Goal: Information Seeking & Learning: Find specific fact

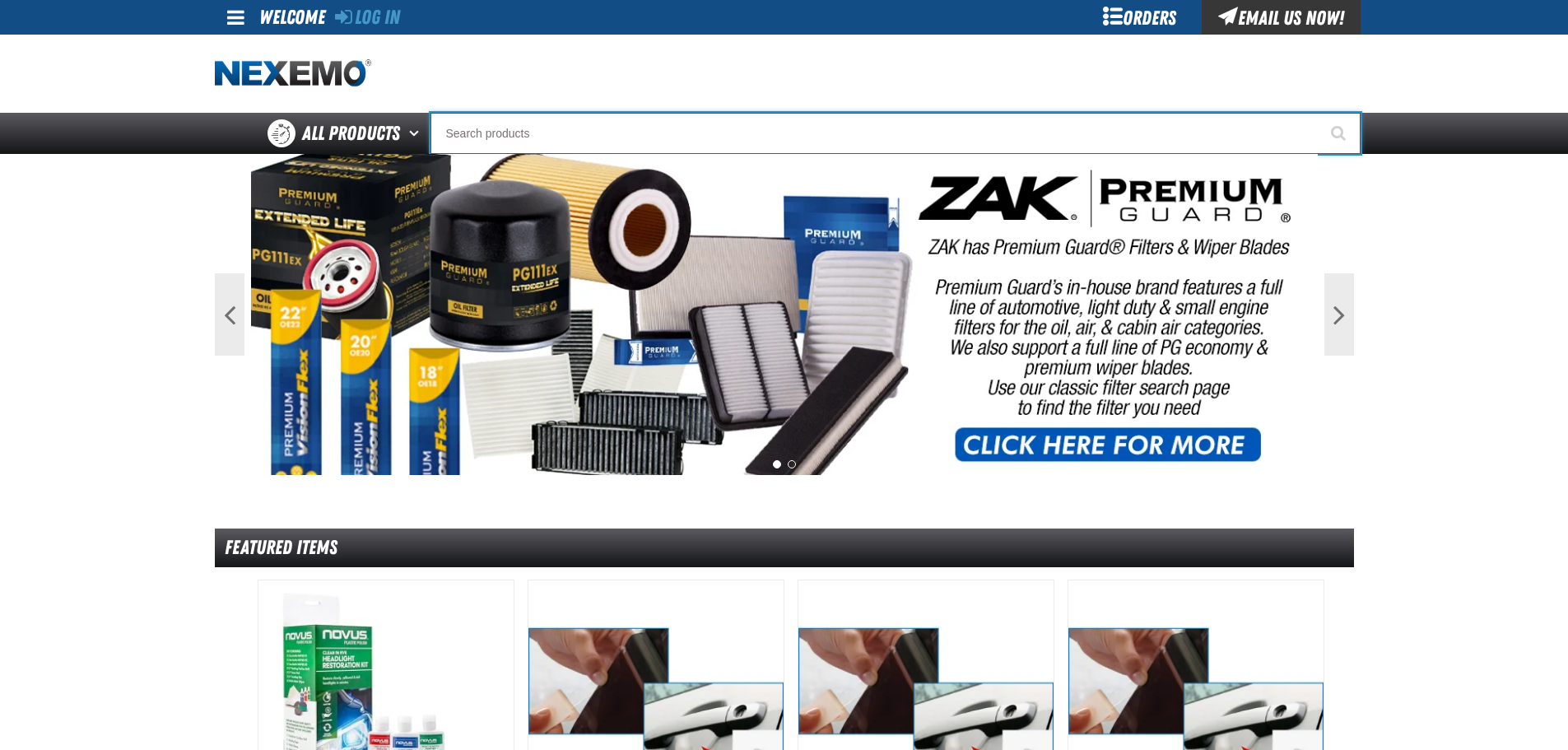
click at [502, 127] on input "Search" at bounding box center [896, 133] width 930 height 41
type input "d"
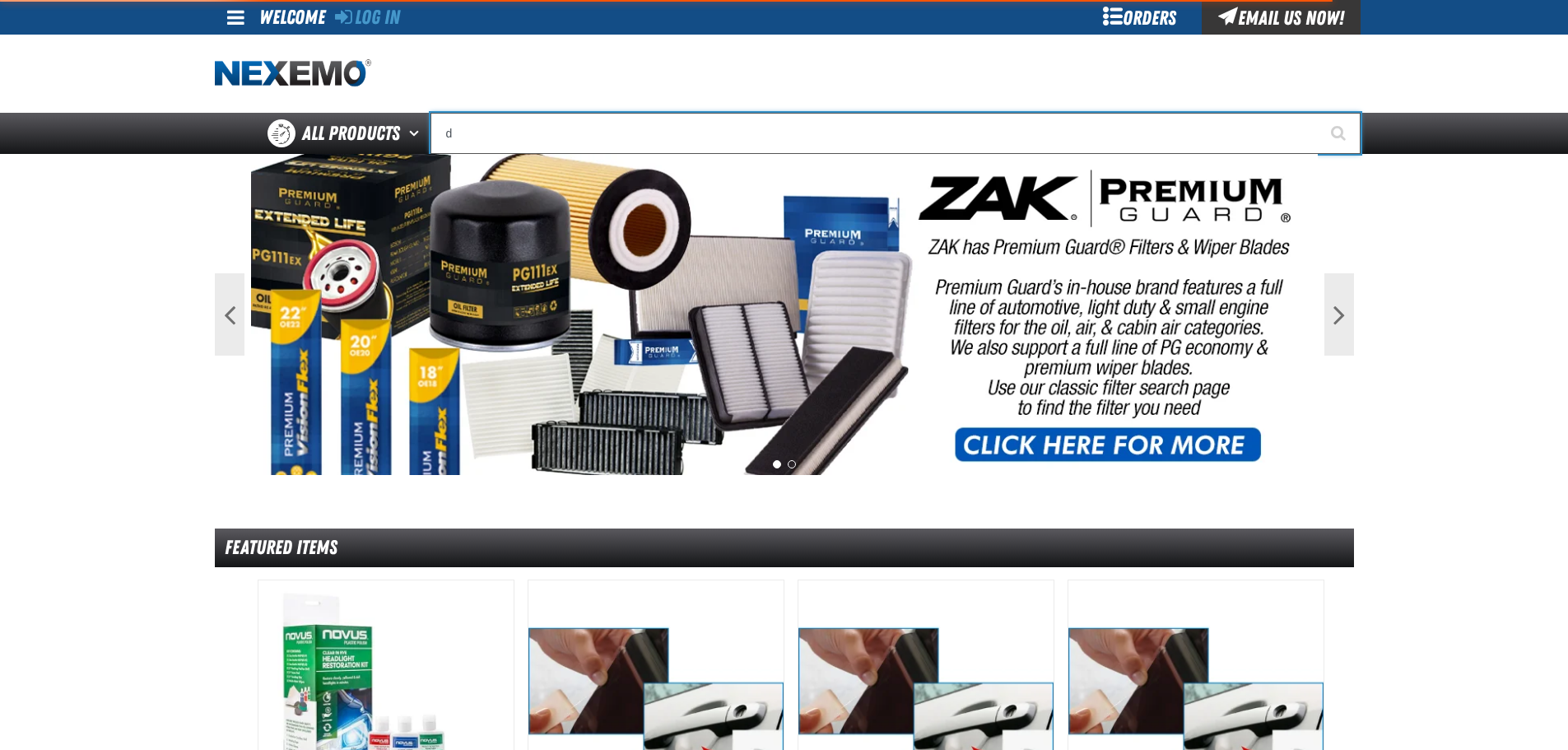
type input "d Alkaline Battery 1.5 Volt (ph)"
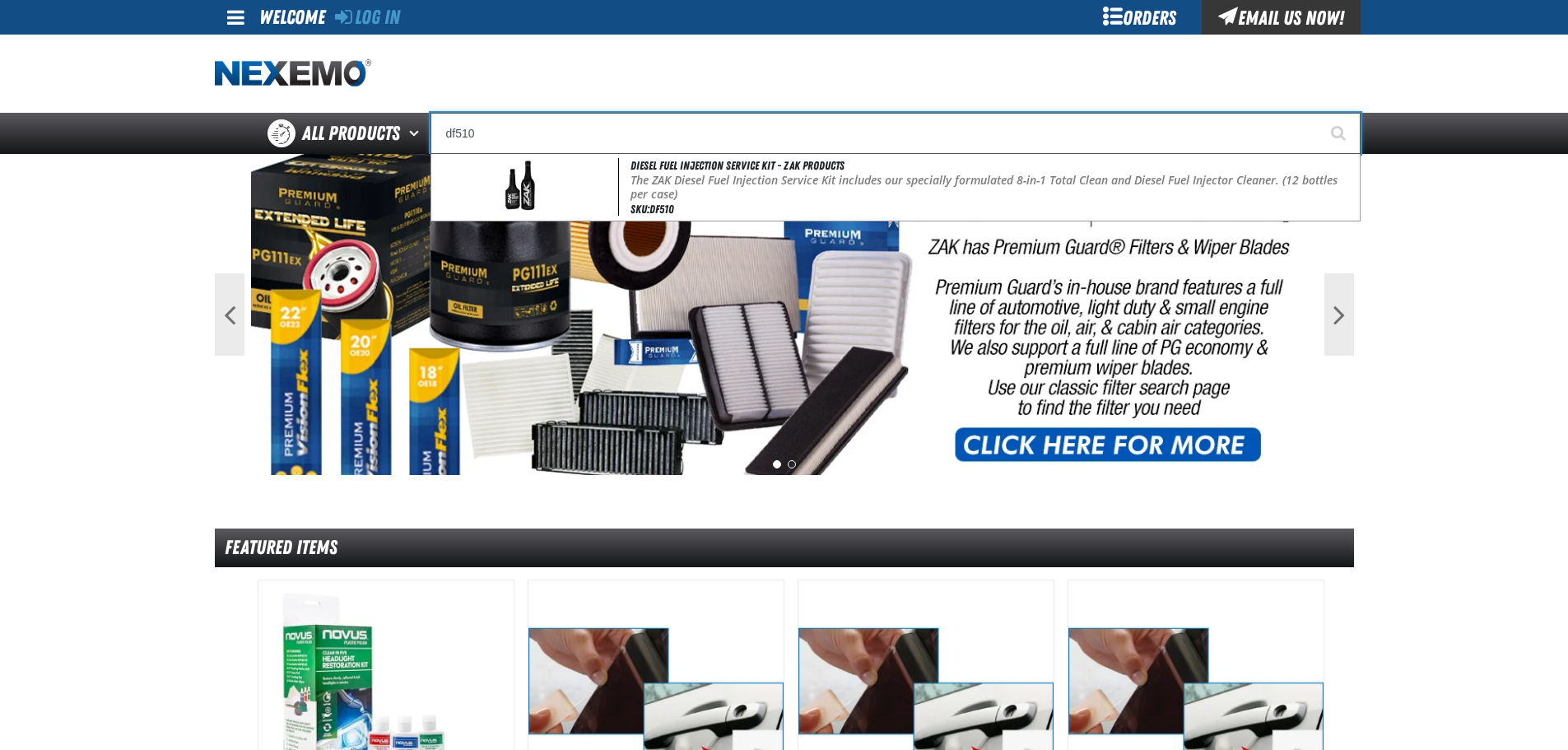
type input "df510"
click at [1319, 112] on button "Start Searching" at bounding box center [1339, 133] width 41 height 41
